Goal: Browse casually: Explore the website without a specific task or goal

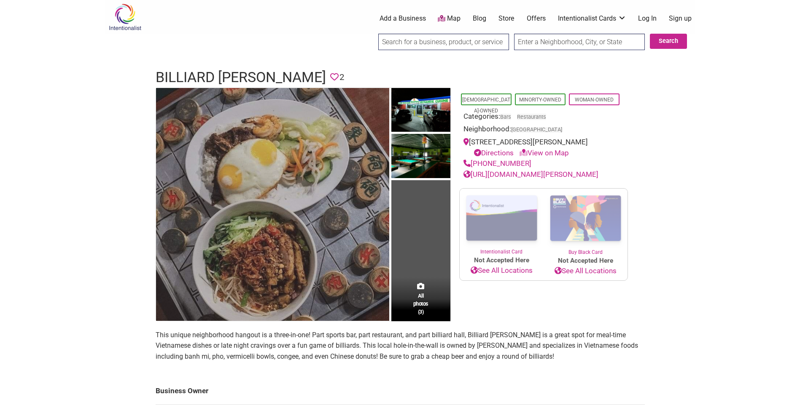
click at [286, 199] on img at bounding box center [272, 204] width 233 height 233
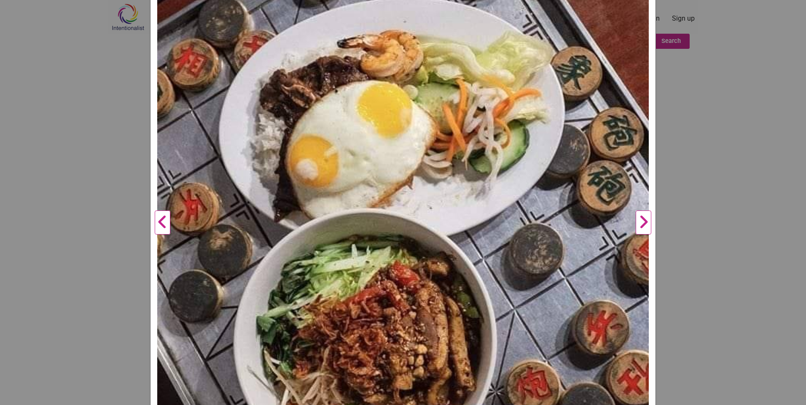
scroll to position [169, 0]
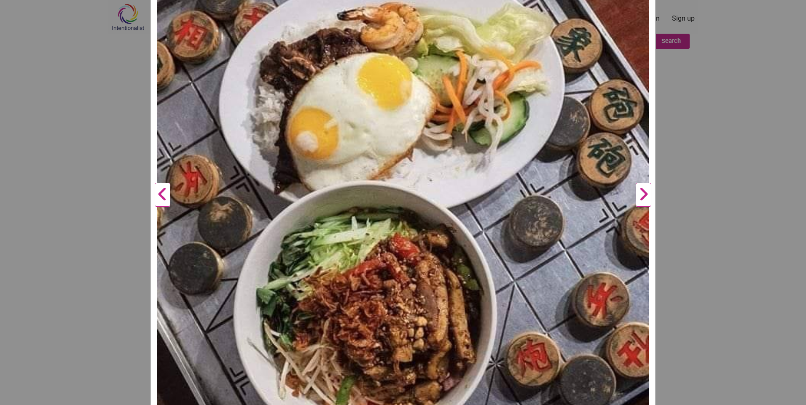
click at [636, 195] on button "Next" at bounding box center [643, 195] width 23 height 498
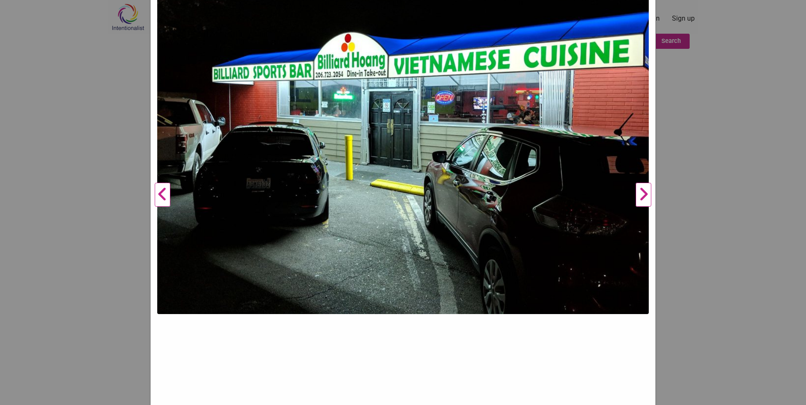
click at [636, 195] on button "Next" at bounding box center [643, 195] width 23 height 498
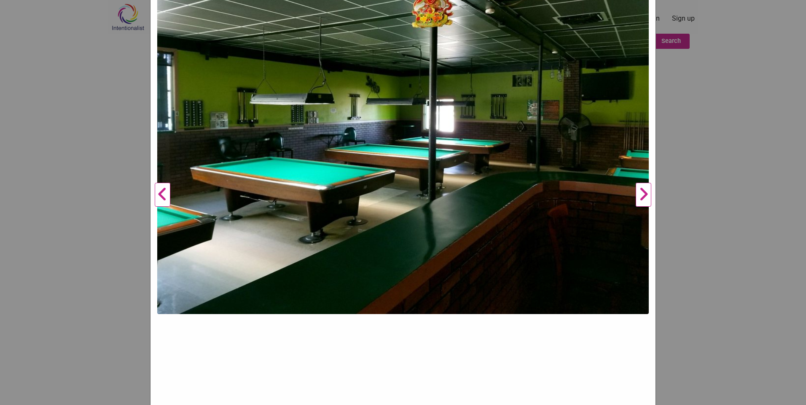
click at [636, 195] on button "Next" at bounding box center [643, 195] width 23 height 498
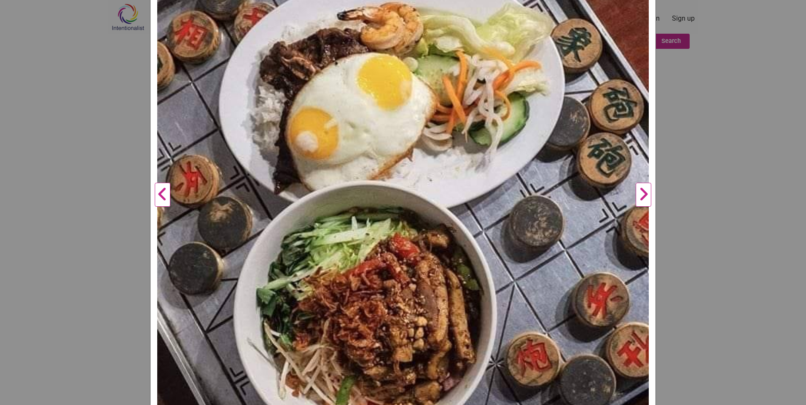
click at [636, 195] on button "Next" at bounding box center [643, 195] width 23 height 498
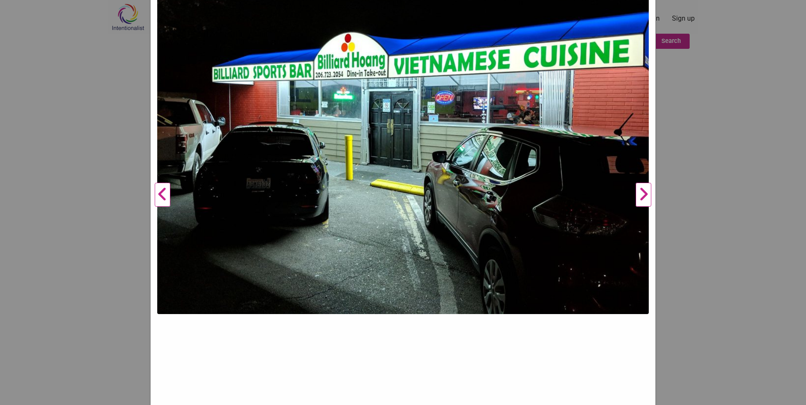
click at [636, 195] on button "Next" at bounding box center [643, 195] width 23 height 498
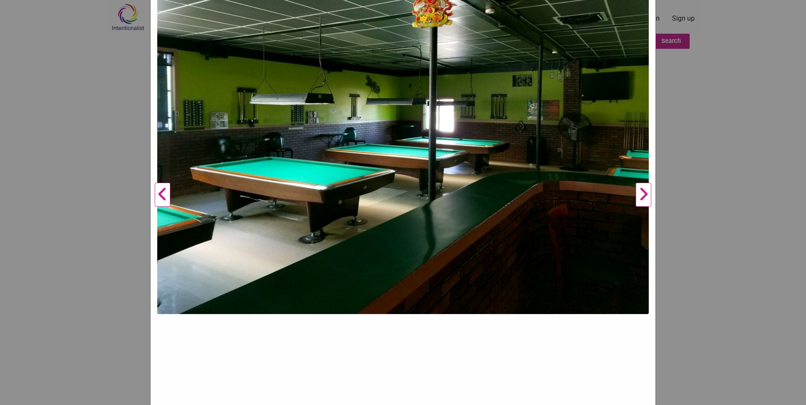
click at [636, 195] on button "Next" at bounding box center [643, 195] width 23 height 498
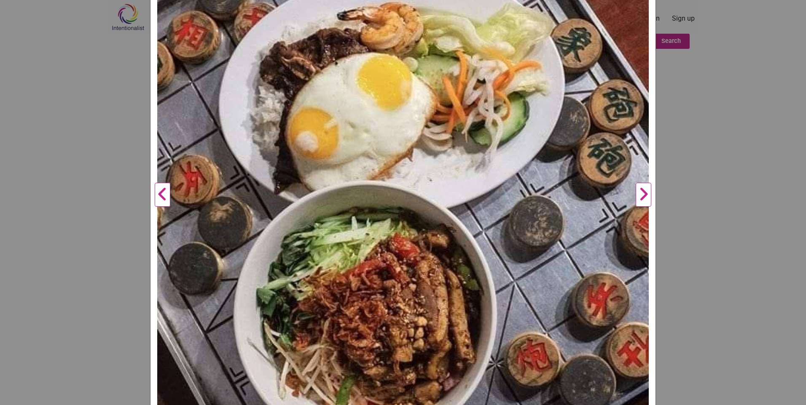
click at [636, 195] on button "Next" at bounding box center [643, 195] width 23 height 498
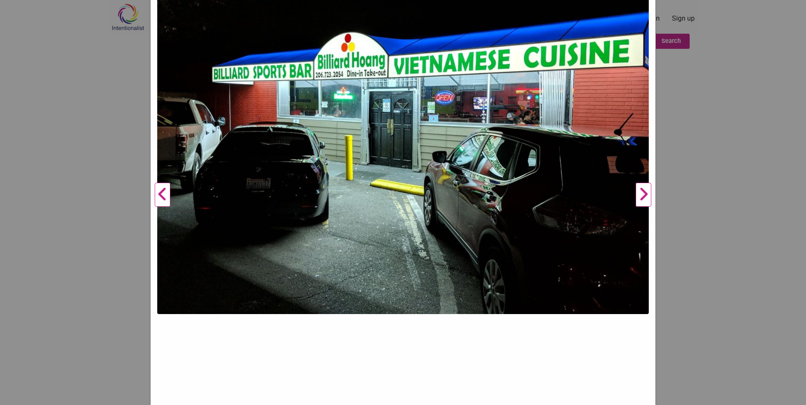
click at [636, 195] on button "Next" at bounding box center [643, 195] width 23 height 498
